Goal: Information Seeking & Learning: Find specific fact

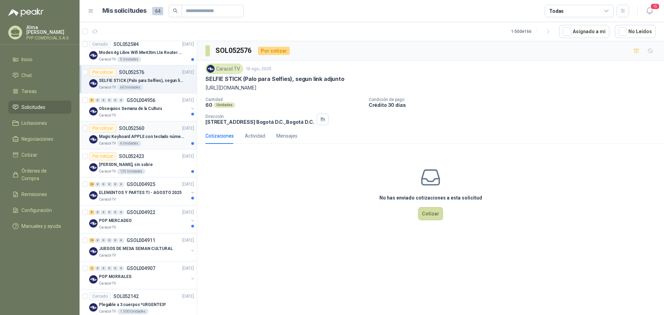
scroll to position [69, 0]
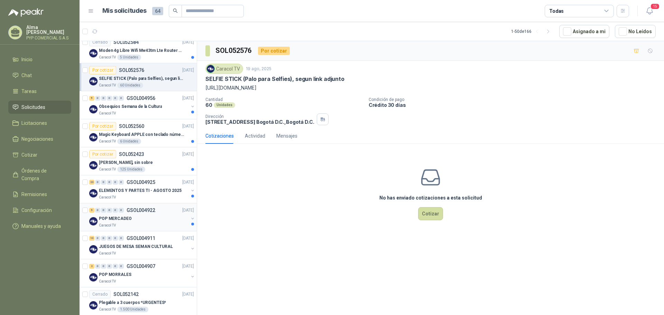
click at [162, 216] on div "POP MERCADEO" at bounding box center [144, 218] width 90 height 8
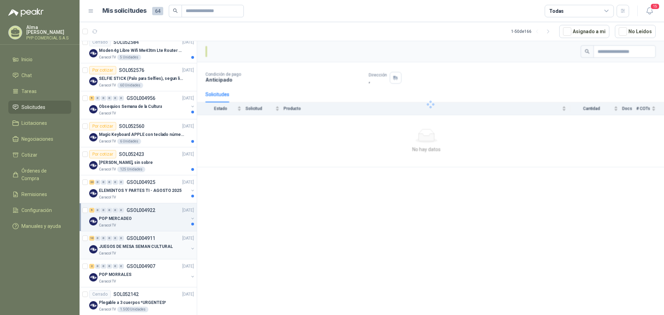
click at [156, 248] on p "JUEGOS DE MESA SEMAN CULTURAL" at bounding box center [136, 246] width 74 height 7
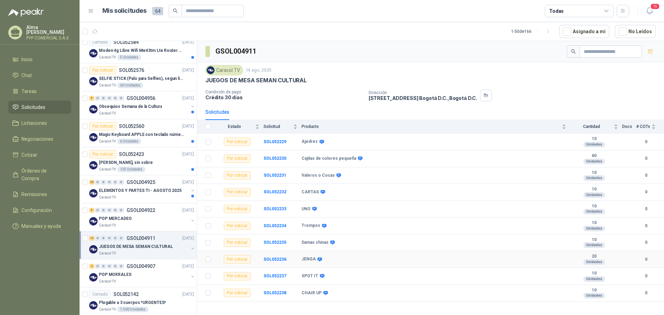
drag, startPoint x: 308, startPoint y: 266, endPoint x: 337, endPoint y: 279, distance: 32.0
click at [295, 268] on body "[PERSON_NAME] PYP COMERCIAL S.A.S Inicio Chat Tareas Solicitudes Licitaciones N…" at bounding box center [332, 157] width 664 height 315
click at [318, 274] on b "SPOT IT" at bounding box center [309, 276] width 17 height 6
drag, startPoint x: 308, startPoint y: 264, endPoint x: 308, endPoint y: 268, distance: 4.5
click at [290, 259] on body "[PERSON_NAME] PYP COMERCIAL S.A.S Inicio Chat Tareas Solicitudes Licitaciones N…" at bounding box center [332, 157] width 664 height 315
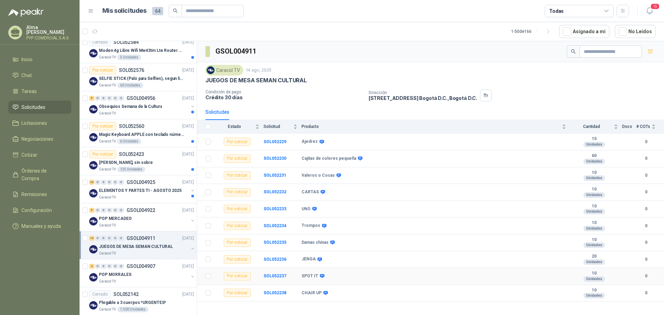
click at [324, 275] on icon at bounding box center [322, 276] width 4 height 4
drag, startPoint x: 303, startPoint y: 261, endPoint x: 286, endPoint y: 255, distance: 17.8
click at [286, 257] on div "[URL][DOMAIN_NAME]" at bounding box center [310, 263] width 54 height 12
copy div "[URL][DOMAIN_NAME]"
